Goal: Task Accomplishment & Management: Complete application form

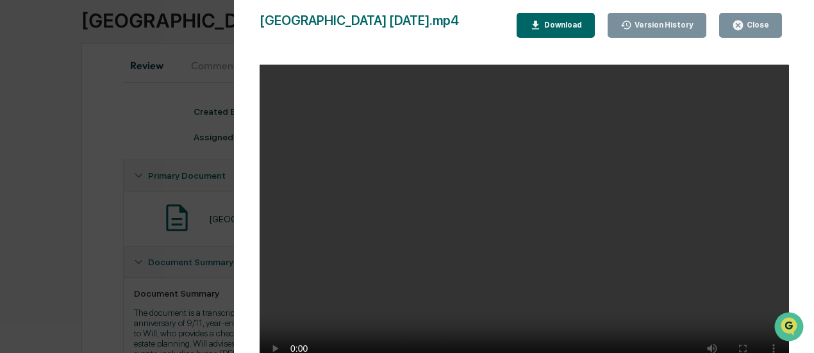
click at [750, 34] on button "Close" at bounding box center [751, 25] width 63 height 25
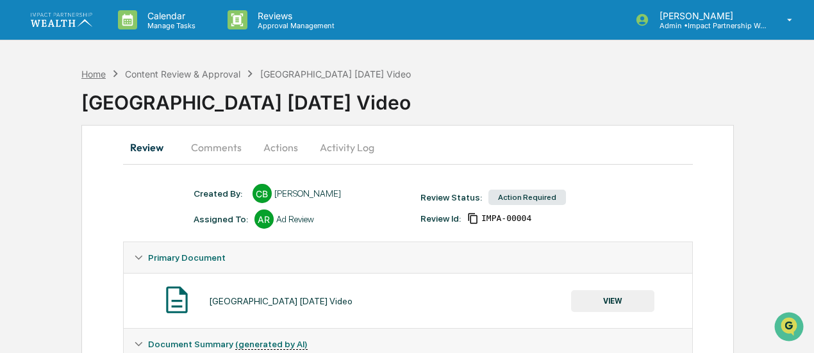
click at [90, 72] on div "Home" at bounding box center [93, 74] width 24 height 11
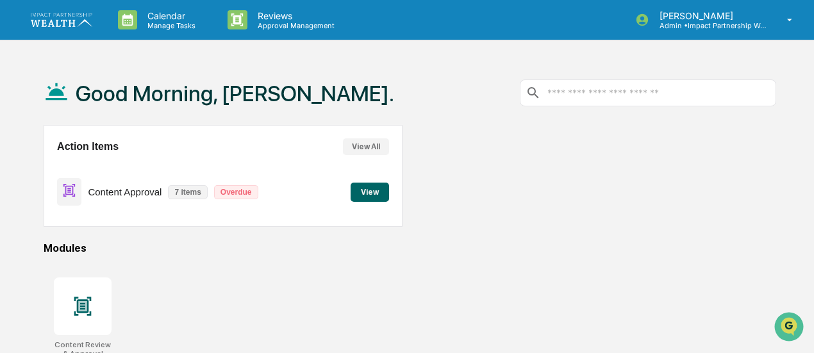
click at [366, 189] on button "View" at bounding box center [370, 192] width 38 height 19
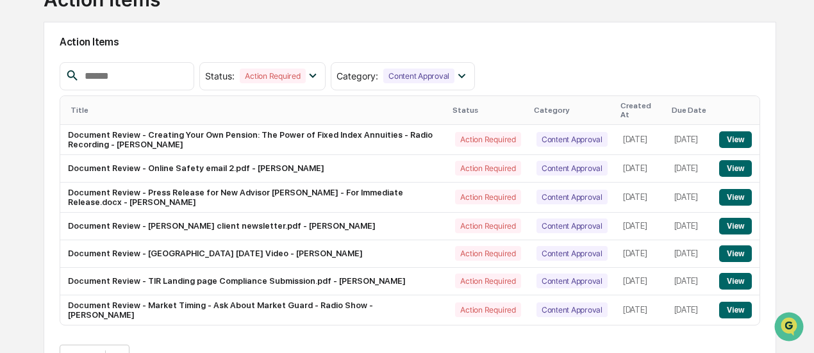
scroll to position [142, 0]
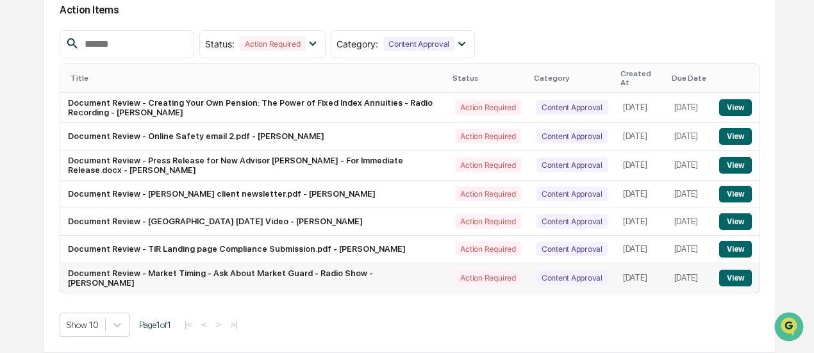
click at [729, 283] on button "View" at bounding box center [736, 278] width 33 height 17
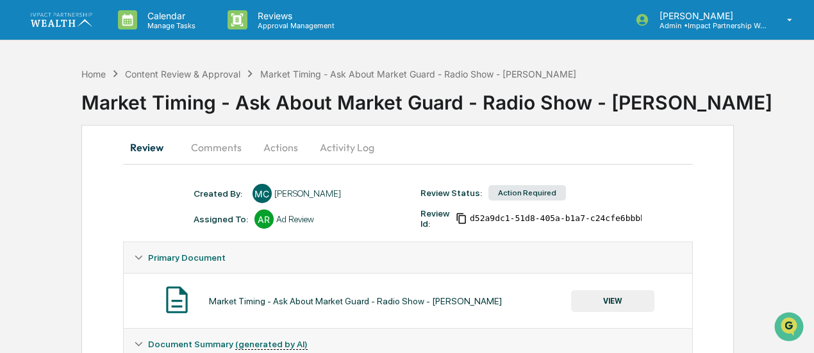
click at [618, 299] on button "VIEW" at bounding box center [612, 302] width 83 height 22
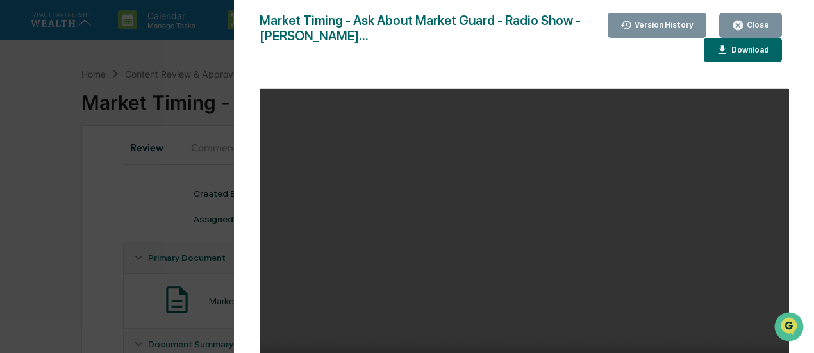
click at [736, 54] on div "Download" at bounding box center [749, 50] width 40 height 9
click at [743, 24] on icon "button" at bounding box center [739, 26] width 10 height 10
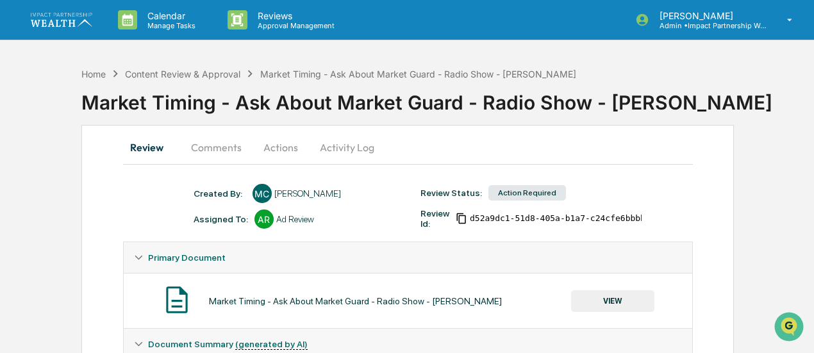
click at [265, 151] on button "Actions" at bounding box center [281, 147] width 58 height 31
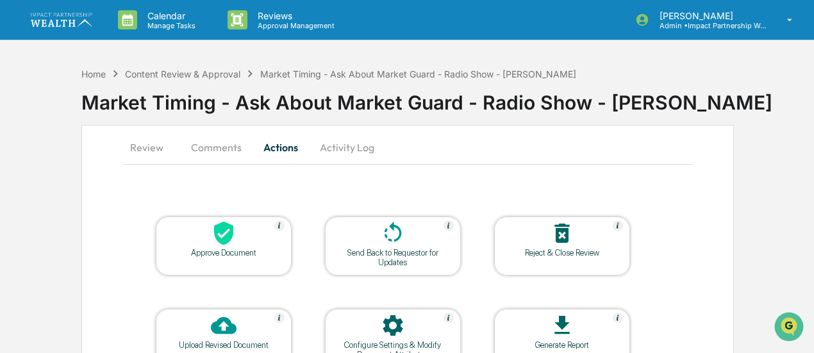
click at [244, 242] on div at bounding box center [224, 235] width 128 height 28
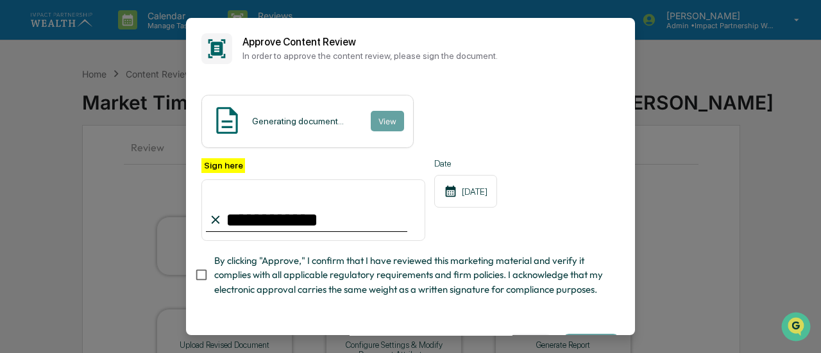
type input "**********"
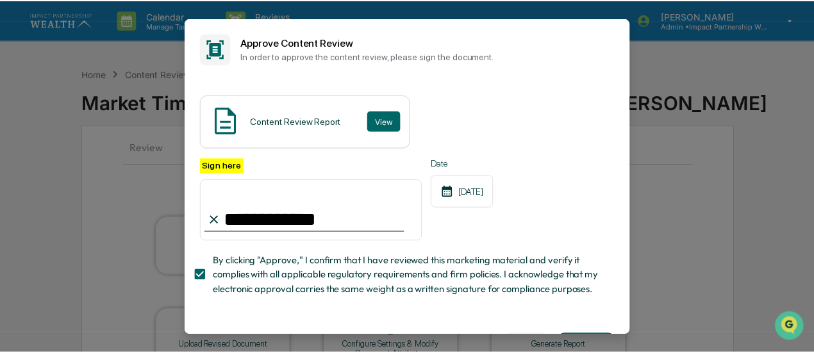
scroll to position [57, 0]
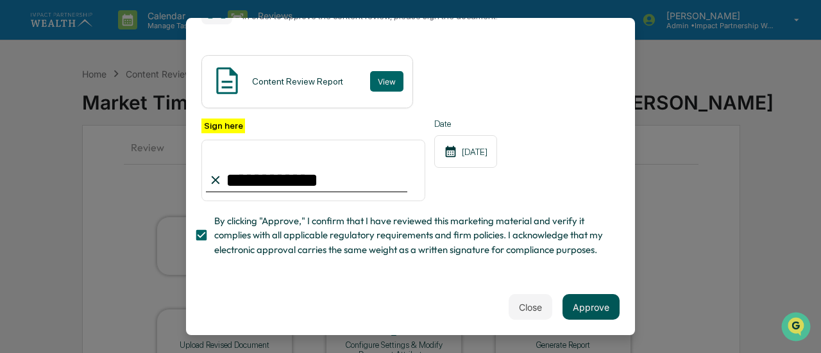
click at [573, 308] on button "Approve" at bounding box center [590, 307] width 57 height 26
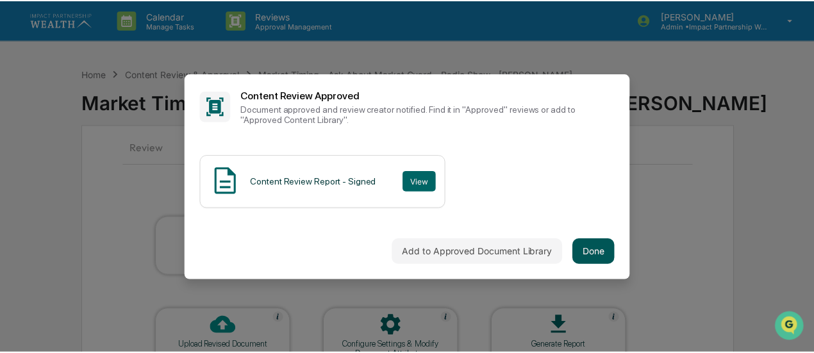
scroll to position [0, 0]
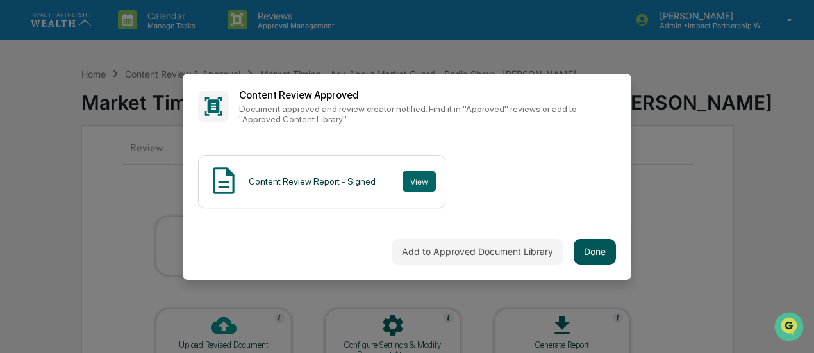
click at [596, 252] on button "Done" at bounding box center [595, 252] width 42 height 26
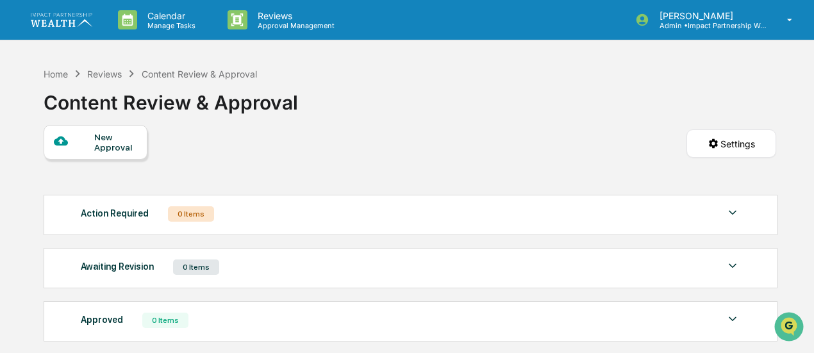
click at [83, 22] on img at bounding box center [62, 19] width 62 height 13
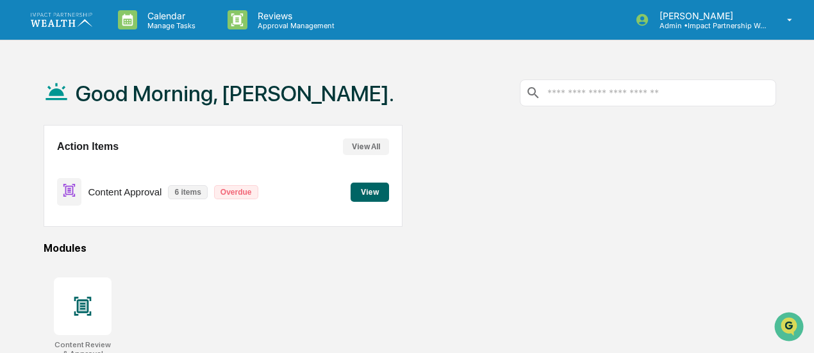
click at [380, 195] on button "View" at bounding box center [370, 192] width 38 height 19
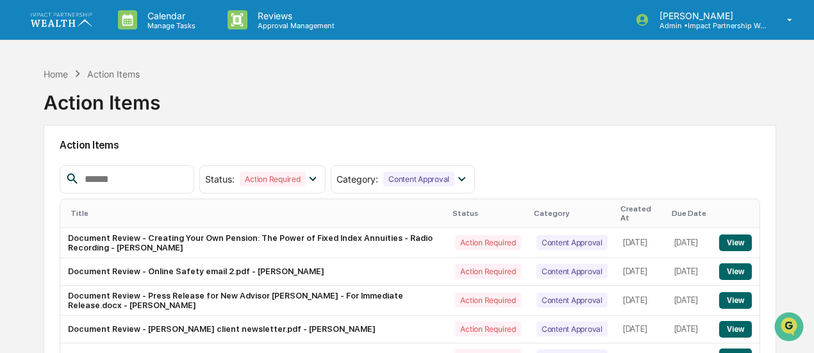
scroll to position [113, 0]
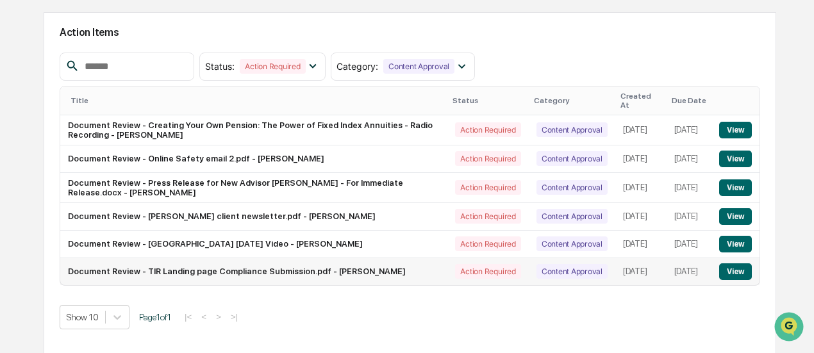
click at [735, 274] on button "View" at bounding box center [736, 272] width 33 height 17
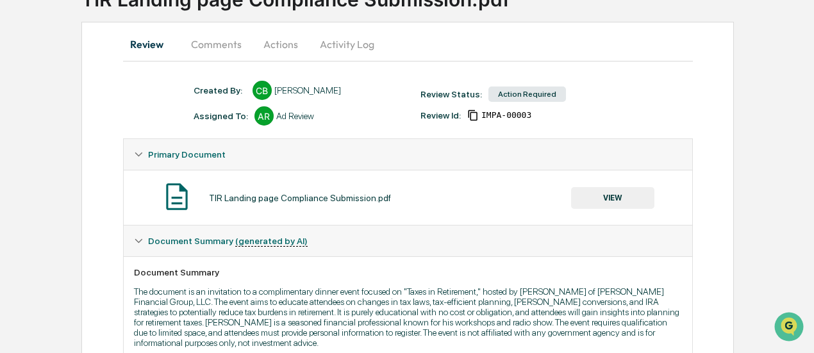
scroll to position [104, 0]
click at [627, 199] on button "VIEW" at bounding box center [612, 198] width 83 height 22
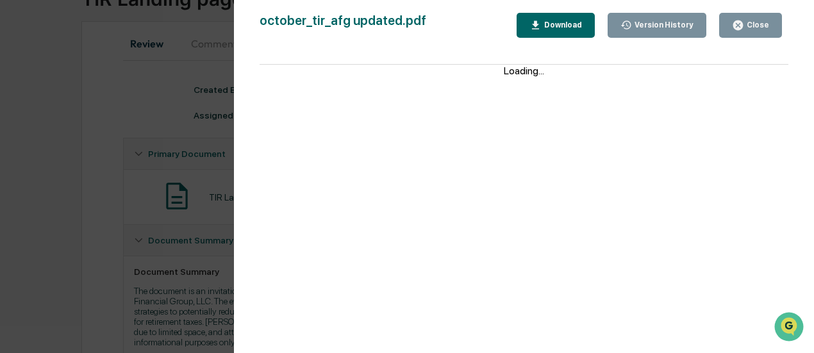
click at [578, 33] on button "Download" at bounding box center [556, 25] width 78 height 25
click at [739, 21] on icon "button" at bounding box center [739, 26] width 10 height 10
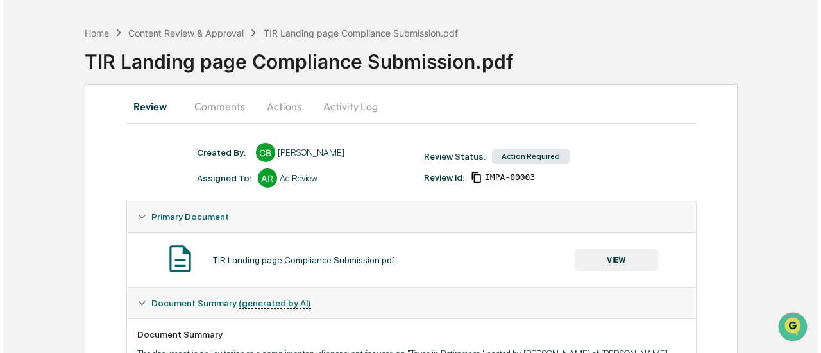
scroll to position [31, 0]
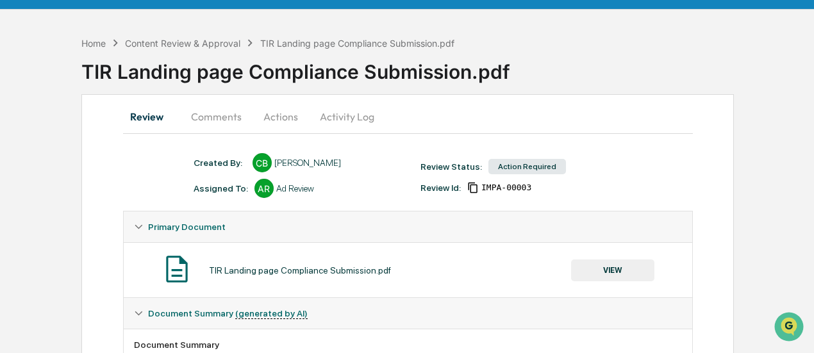
click at [275, 124] on button "Actions" at bounding box center [281, 116] width 58 height 31
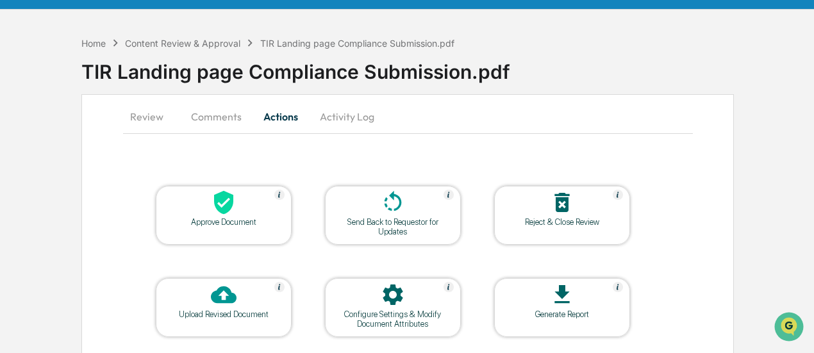
click at [236, 208] on div at bounding box center [224, 204] width 128 height 28
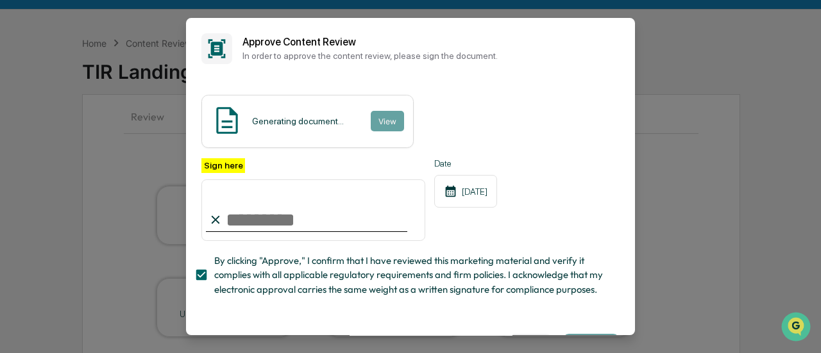
click at [264, 227] on input "Sign here" at bounding box center [313, 211] width 224 height 62
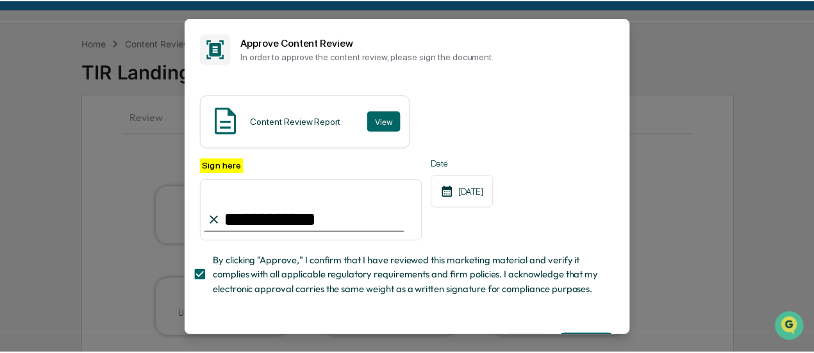
scroll to position [57, 0]
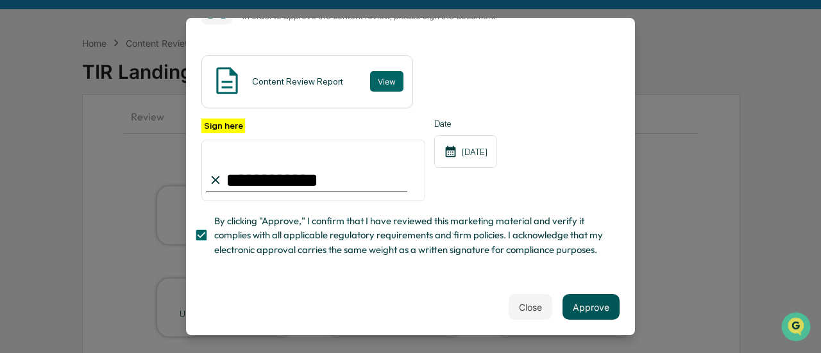
type input "**********"
click at [594, 298] on button "Approve" at bounding box center [590, 307] width 57 height 26
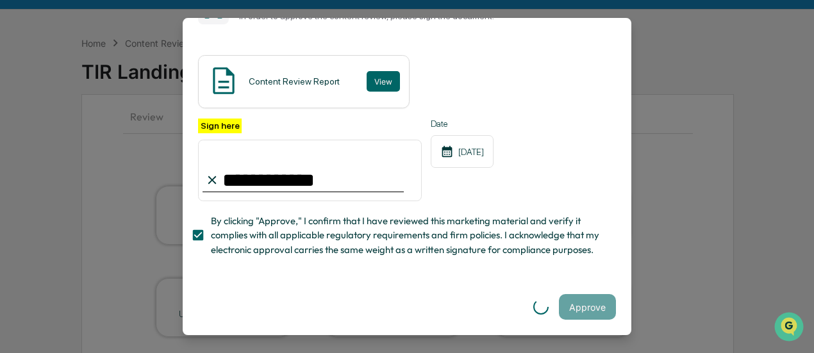
scroll to position [0, 0]
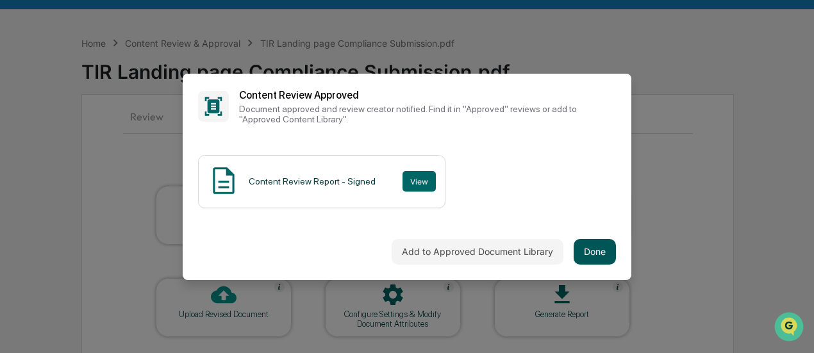
click at [591, 253] on button "Done" at bounding box center [595, 252] width 42 height 26
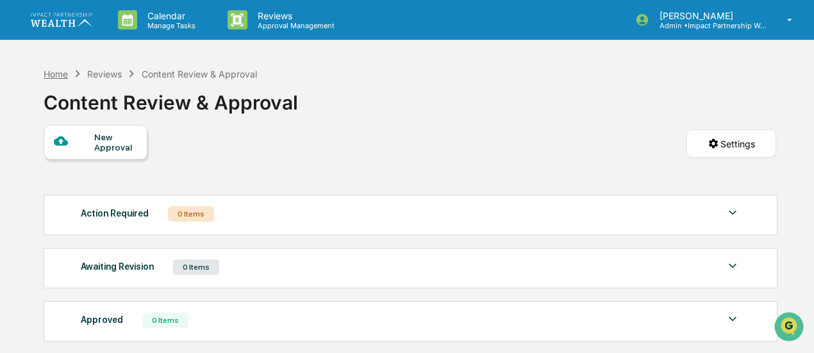
click at [64, 69] on div "Home" at bounding box center [56, 74] width 24 height 11
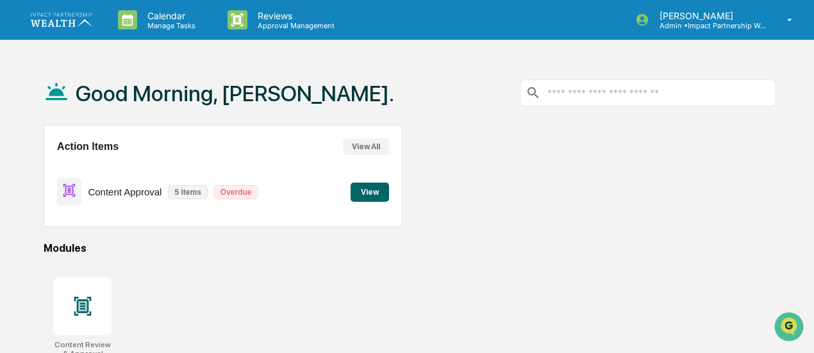
click at [373, 192] on button "View" at bounding box center [370, 192] width 38 height 19
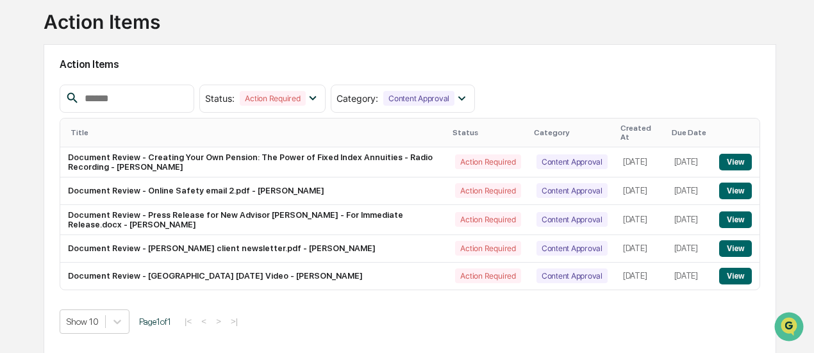
scroll to position [113, 0]
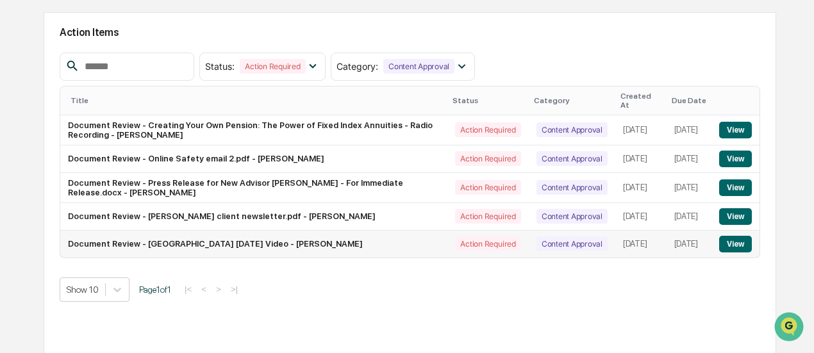
click at [725, 244] on button "View" at bounding box center [736, 244] width 33 height 17
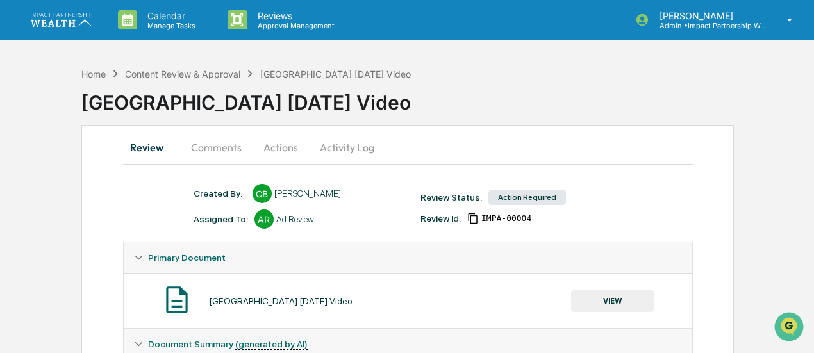
click at [271, 146] on button "Actions" at bounding box center [281, 147] width 58 height 31
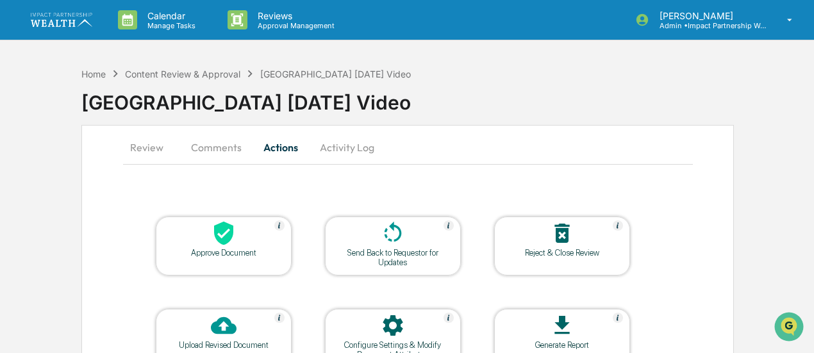
click at [364, 244] on div at bounding box center [393, 235] width 128 height 28
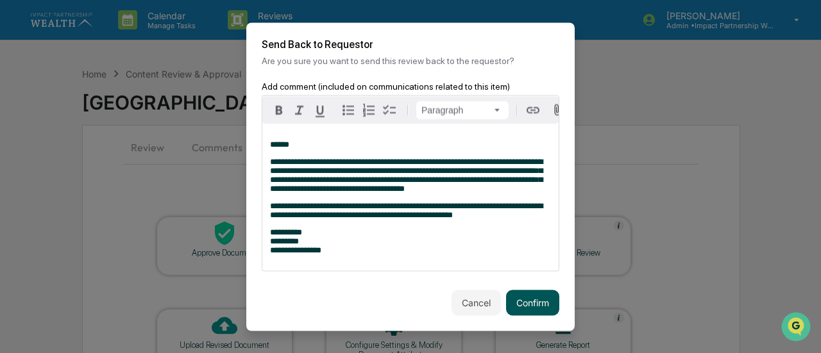
click at [521, 316] on button "Confirm" at bounding box center [532, 303] width 53 height 26
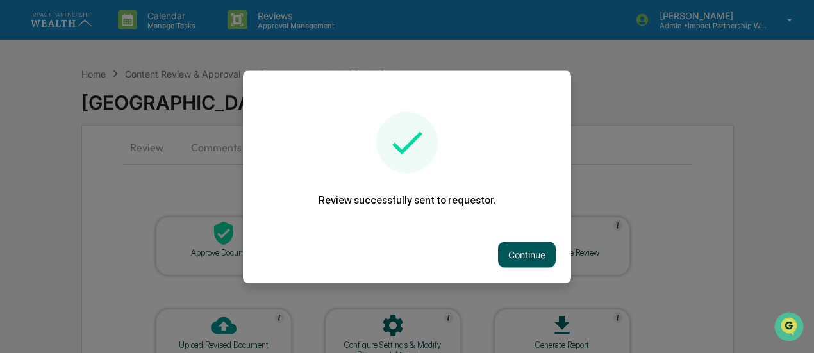
click at [532, 257] on button "Continue" at bounding box center [527, 255] width 58 height 26
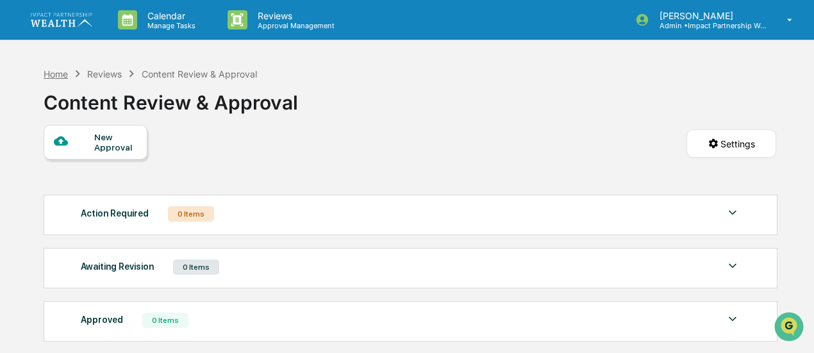
click at [66, 75] on div "Home" at bounding box center [56, 74] width 24 height 11
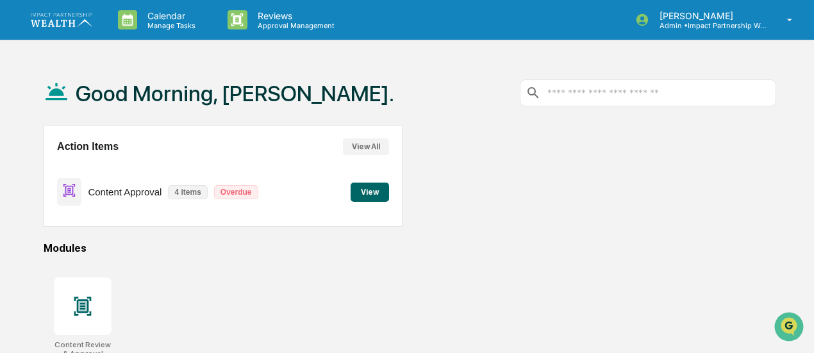
click at [378, 191] on button "View" at bounding box center [370, 192] width 38 height 19
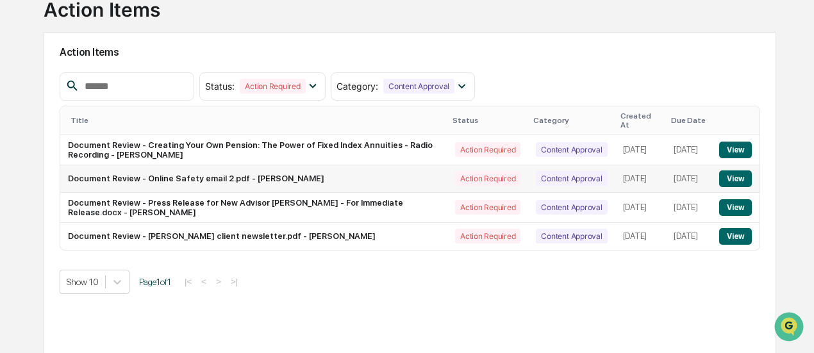
scroll to position [103, 0]
